Goal: Task Accomplishment & Management: Complete application form

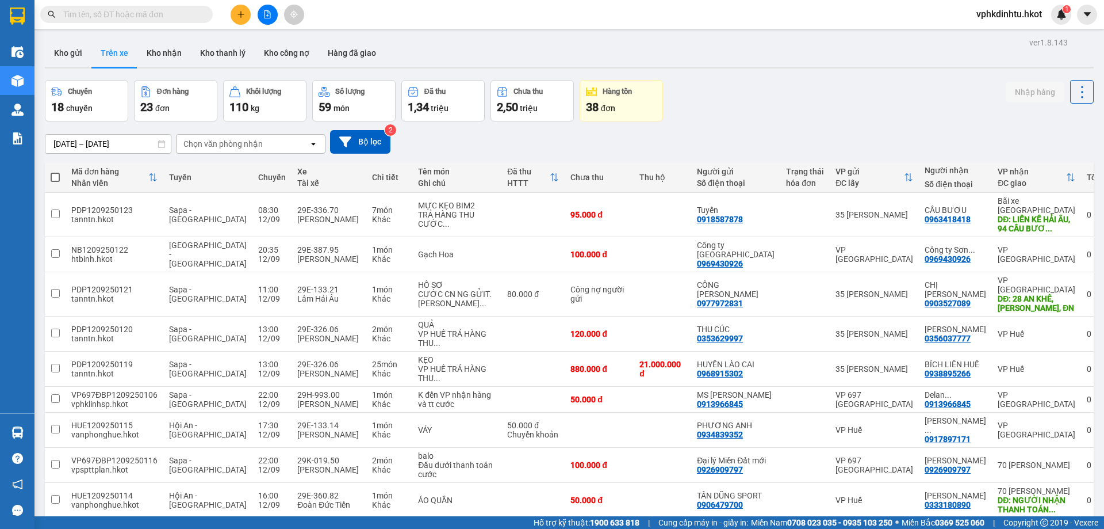
click at [129, 17] on input "text" at bounding box center [131, 14] width 136 height 13
paste input "0522128828"
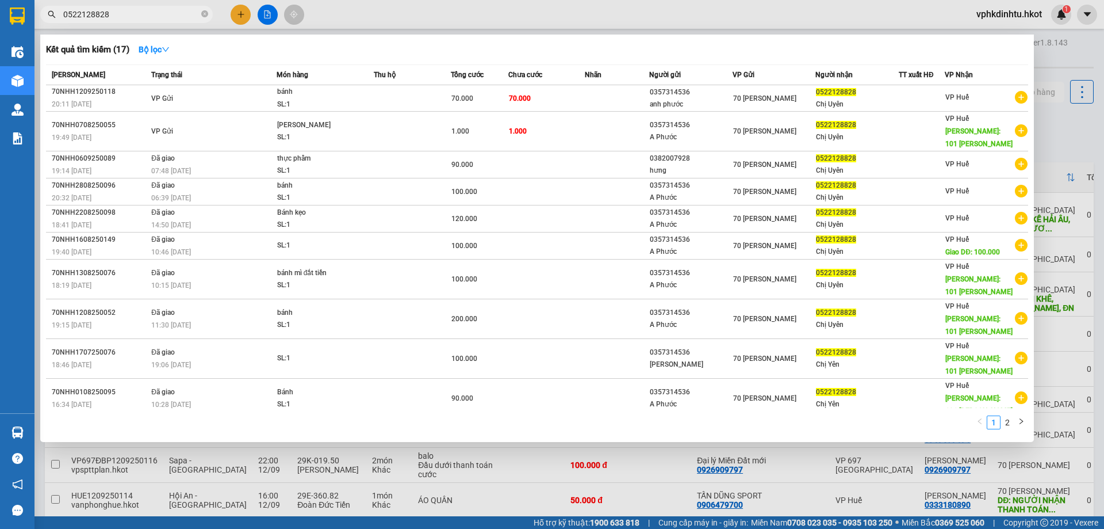
type input "0522128828"
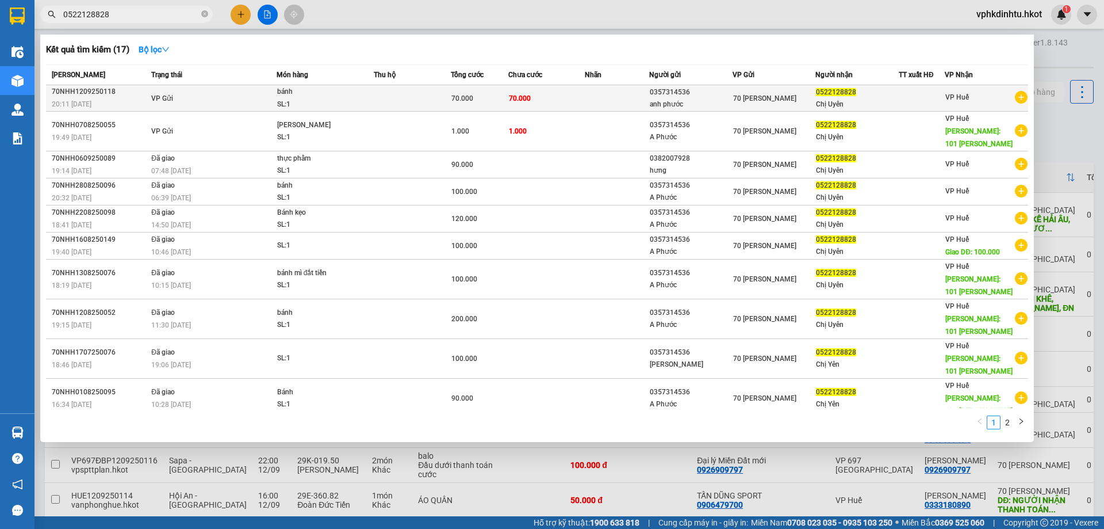
click at [256, 106] on td "VP Gửi" at bounding box center [212, 98] width 128 height 26
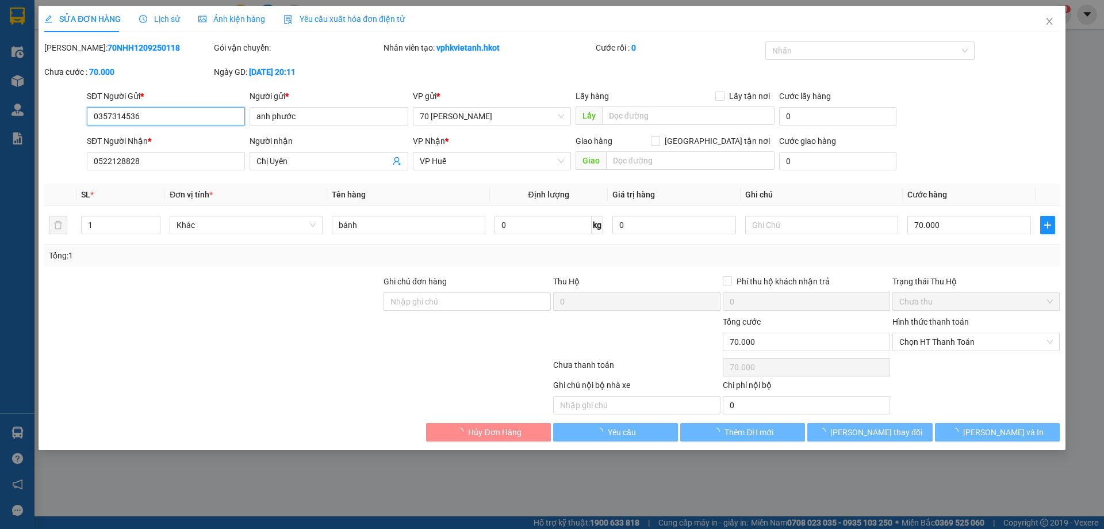
type input "0357314536"
type input "anh phước"
type input "0522128828"
type input "Chị Uyên"
type input "70.000"
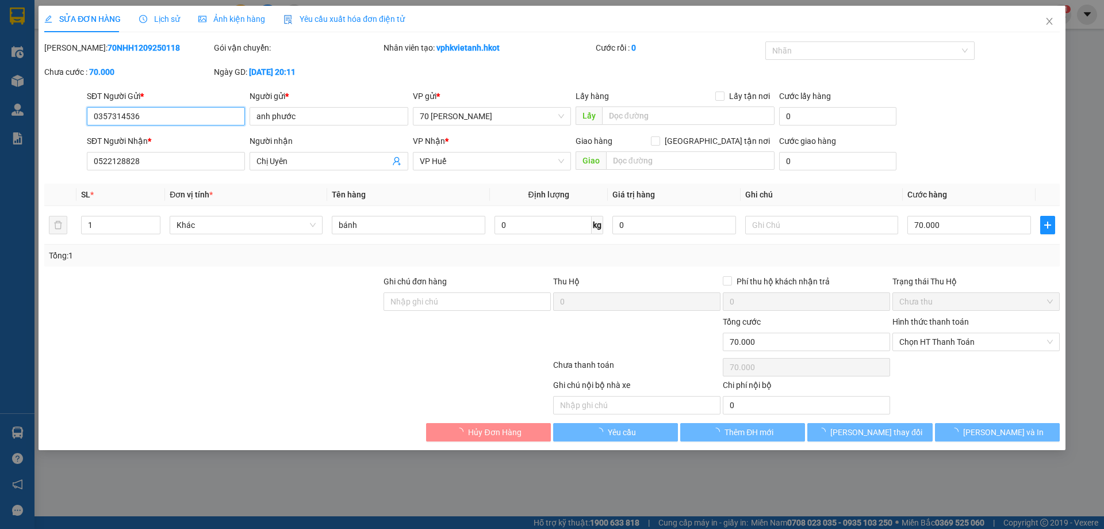
type input "70.000"
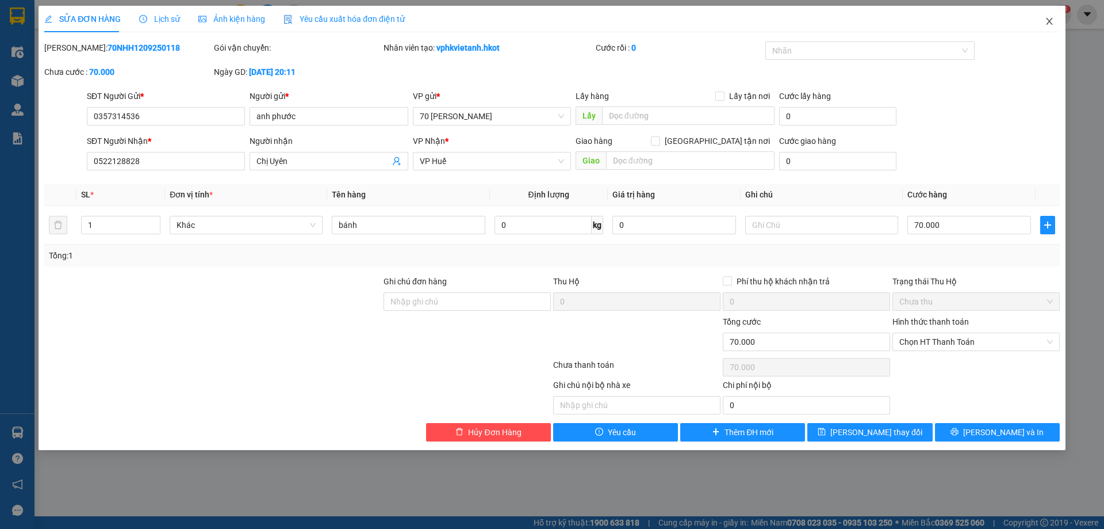
click at [1050, 16] on span "Close" at bounding box center [1049, 22] width 32 height 32
